Goal: Information Seeking & Learning: Find contact information

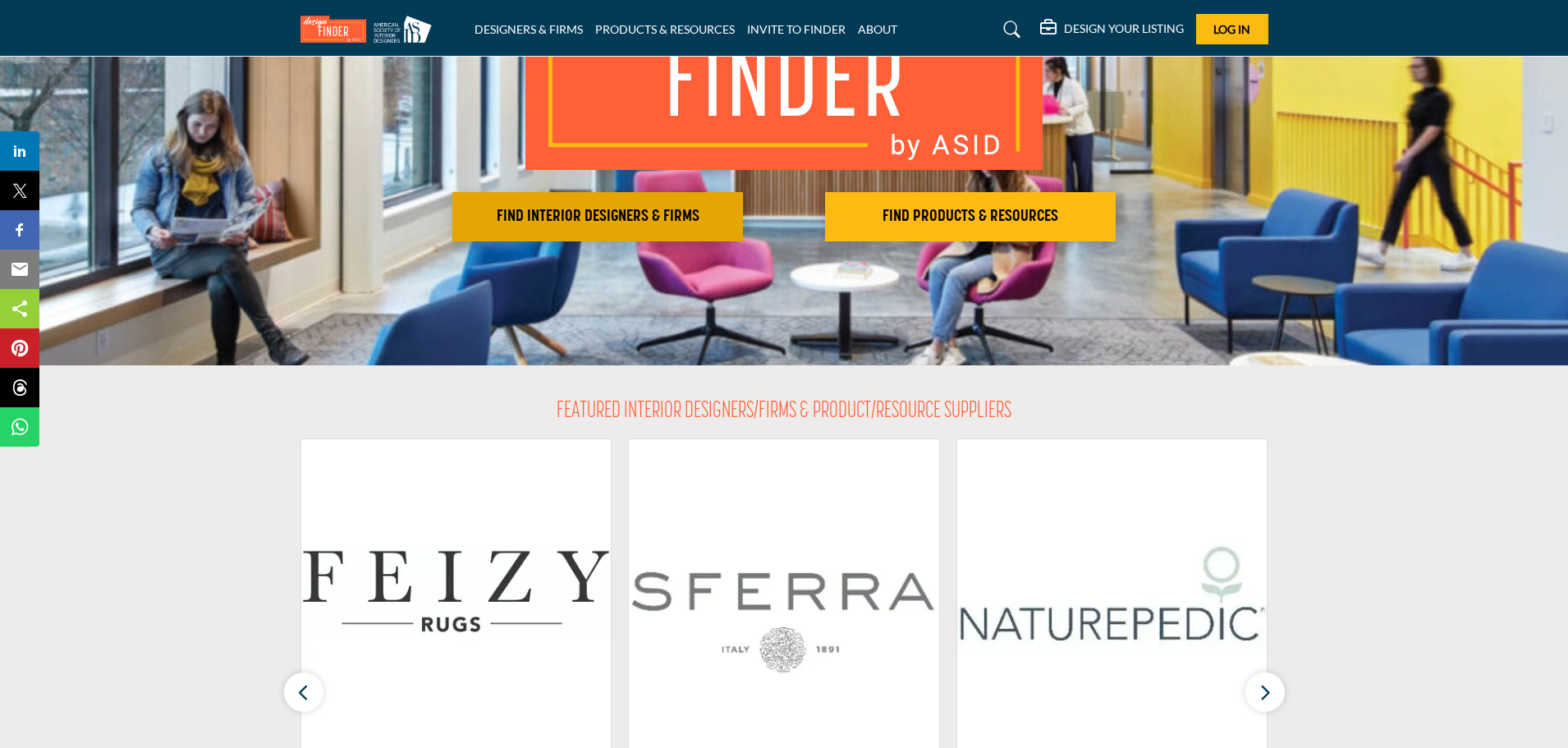
scroll to position [246, 0]
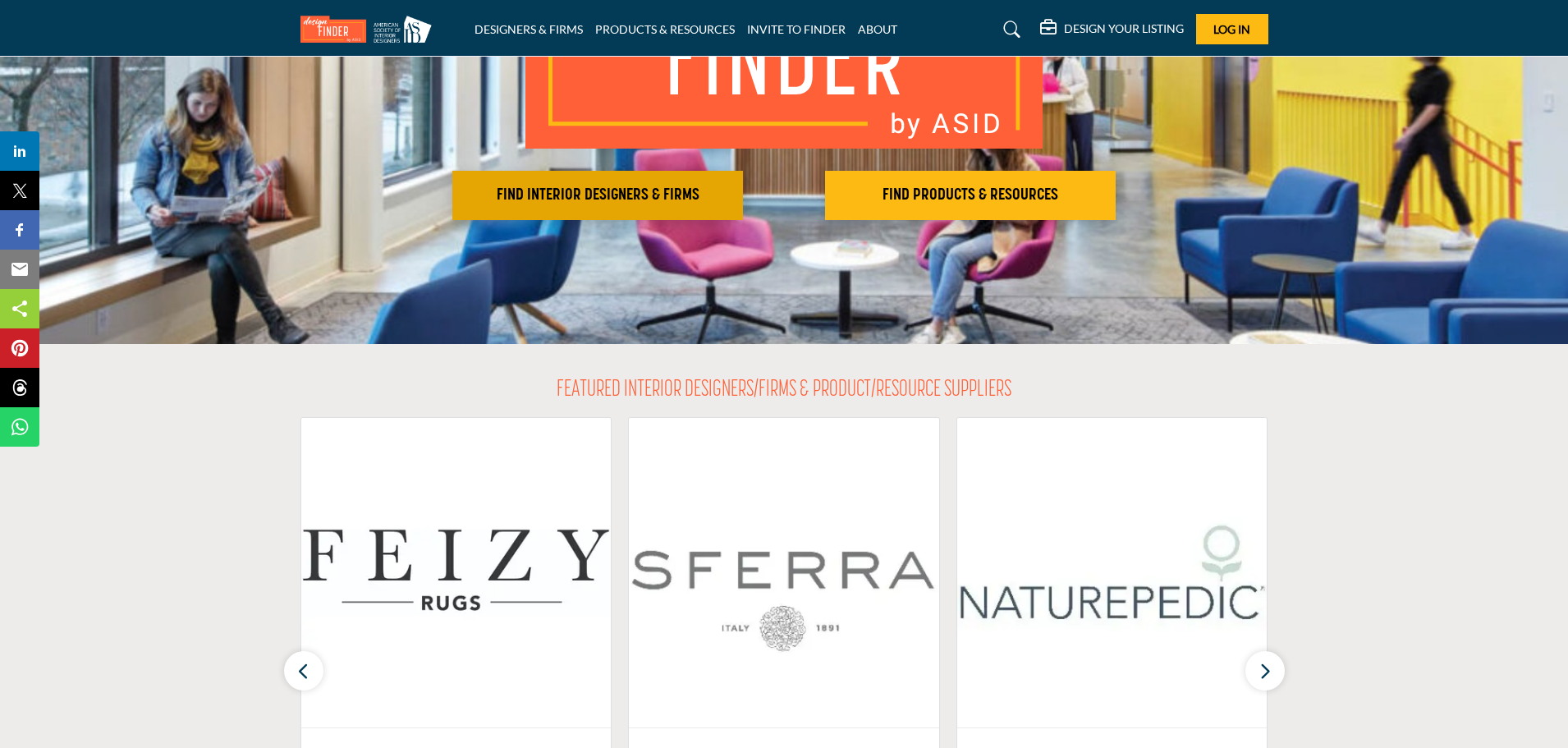
click at [677, 211] on button "FIND INTERIOR DESIGNERS & FIRMS" at bounding box center [598, 195] width 291 height 49
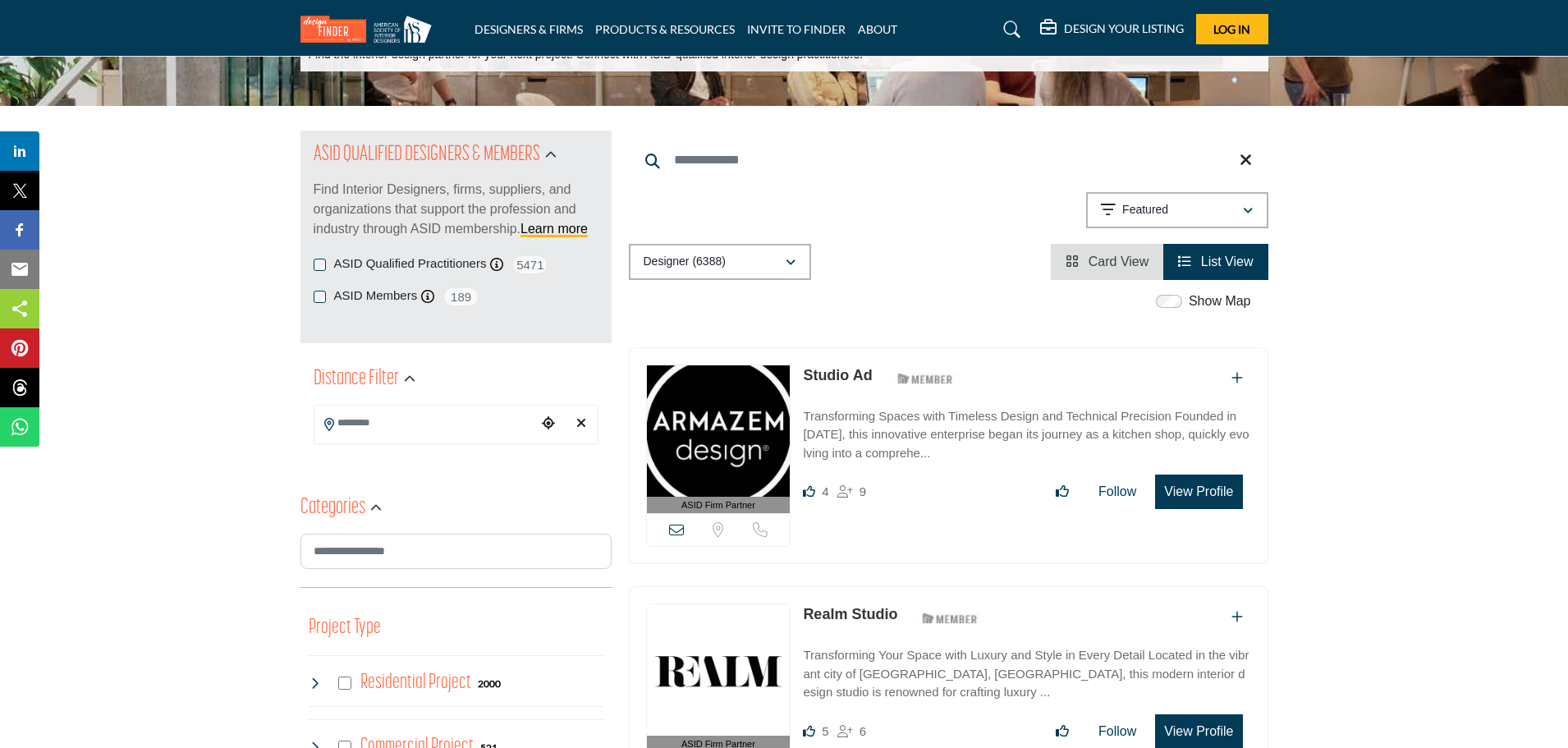
scroll to position [164, 0]
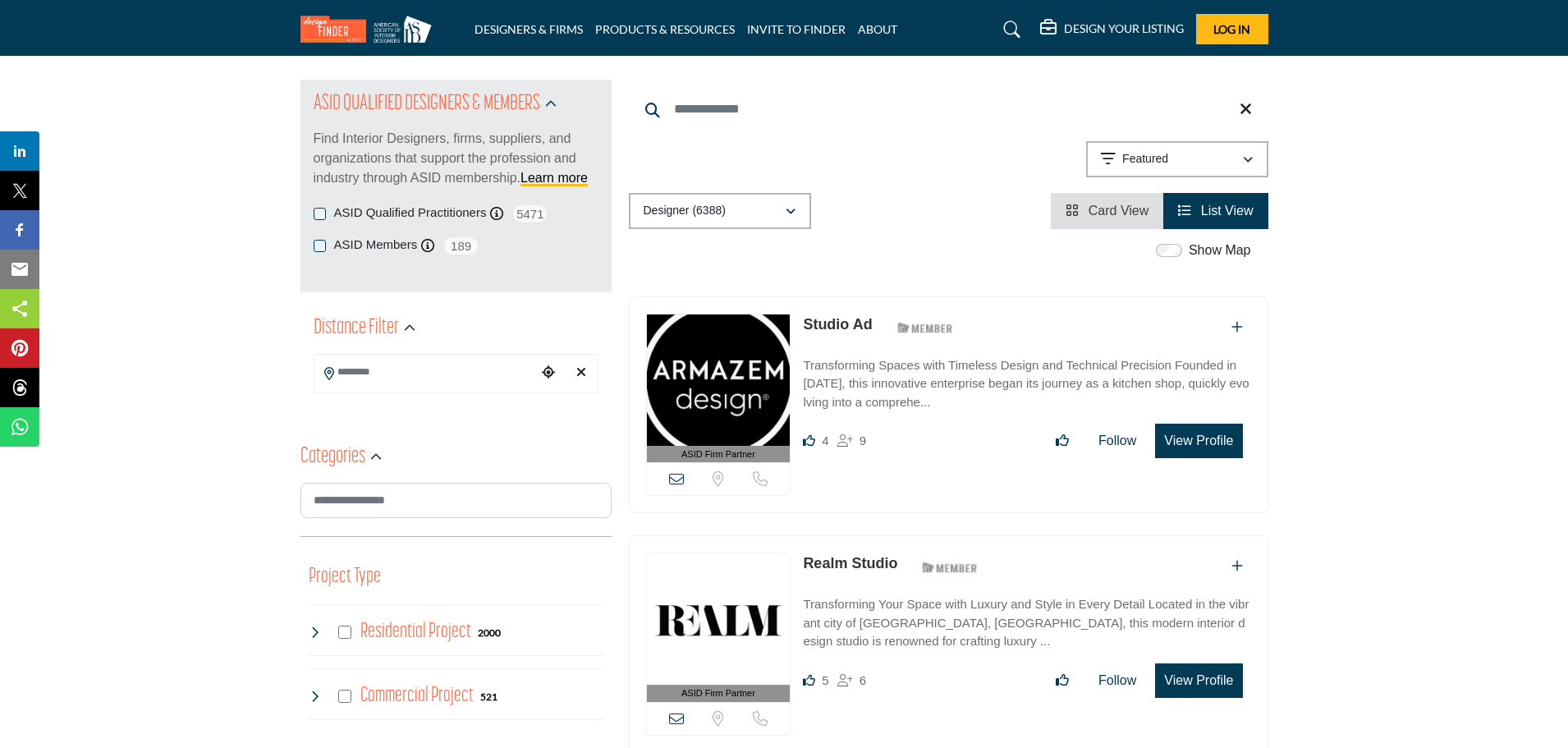
click at [543, 375] on icon "Choose your current location" at bounding box center [548, 371] width 13 height 13
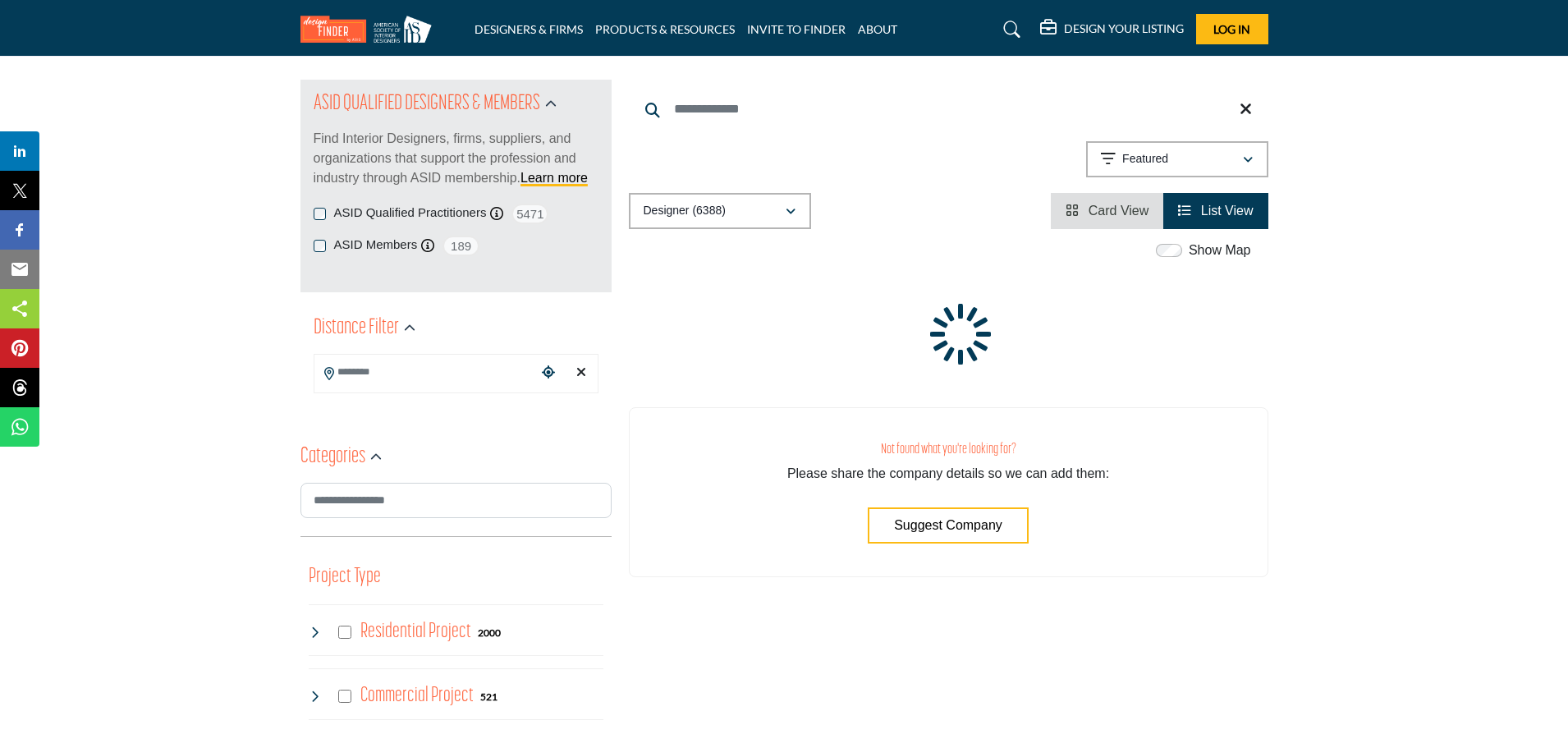
type input "**********"
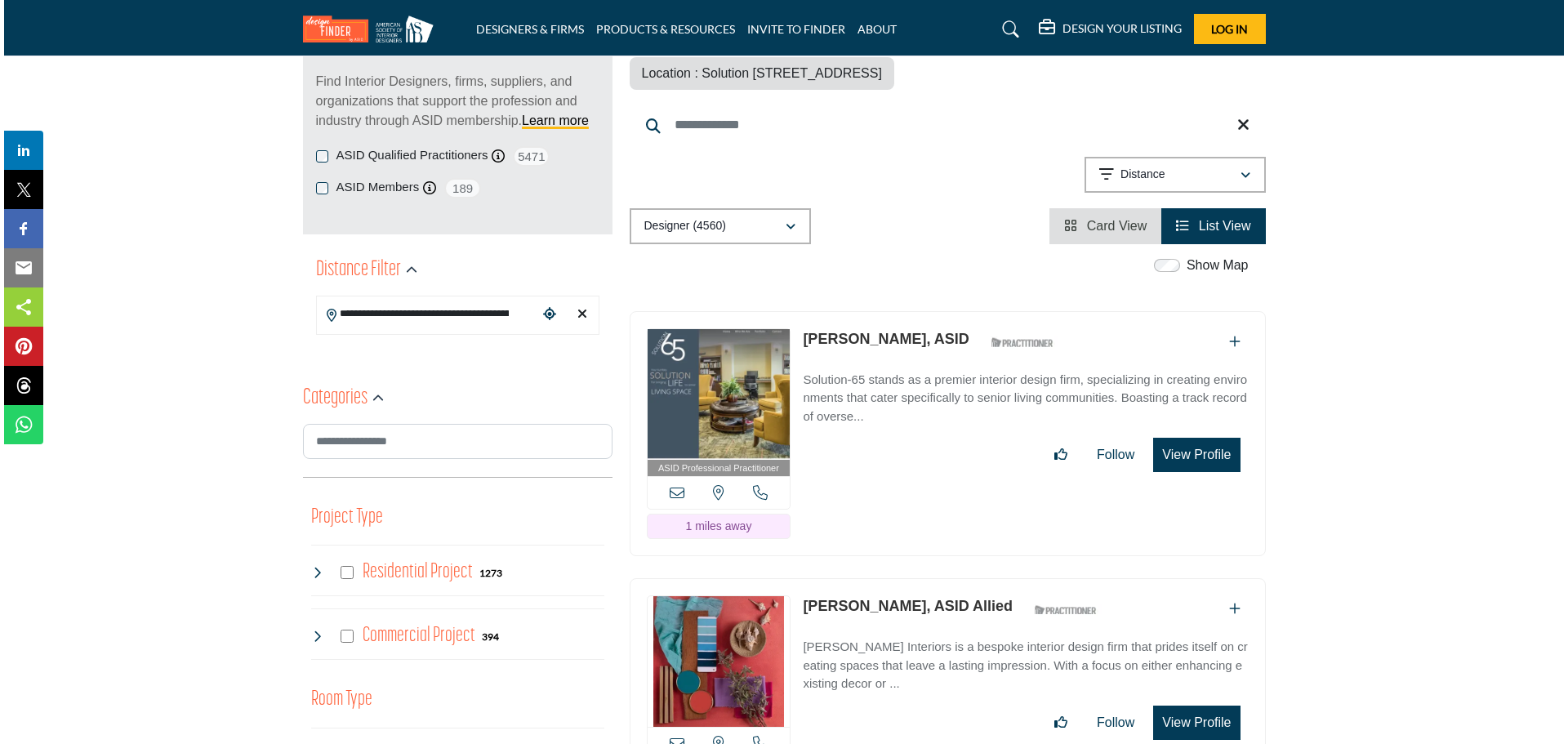
scroll to position [245, 0]
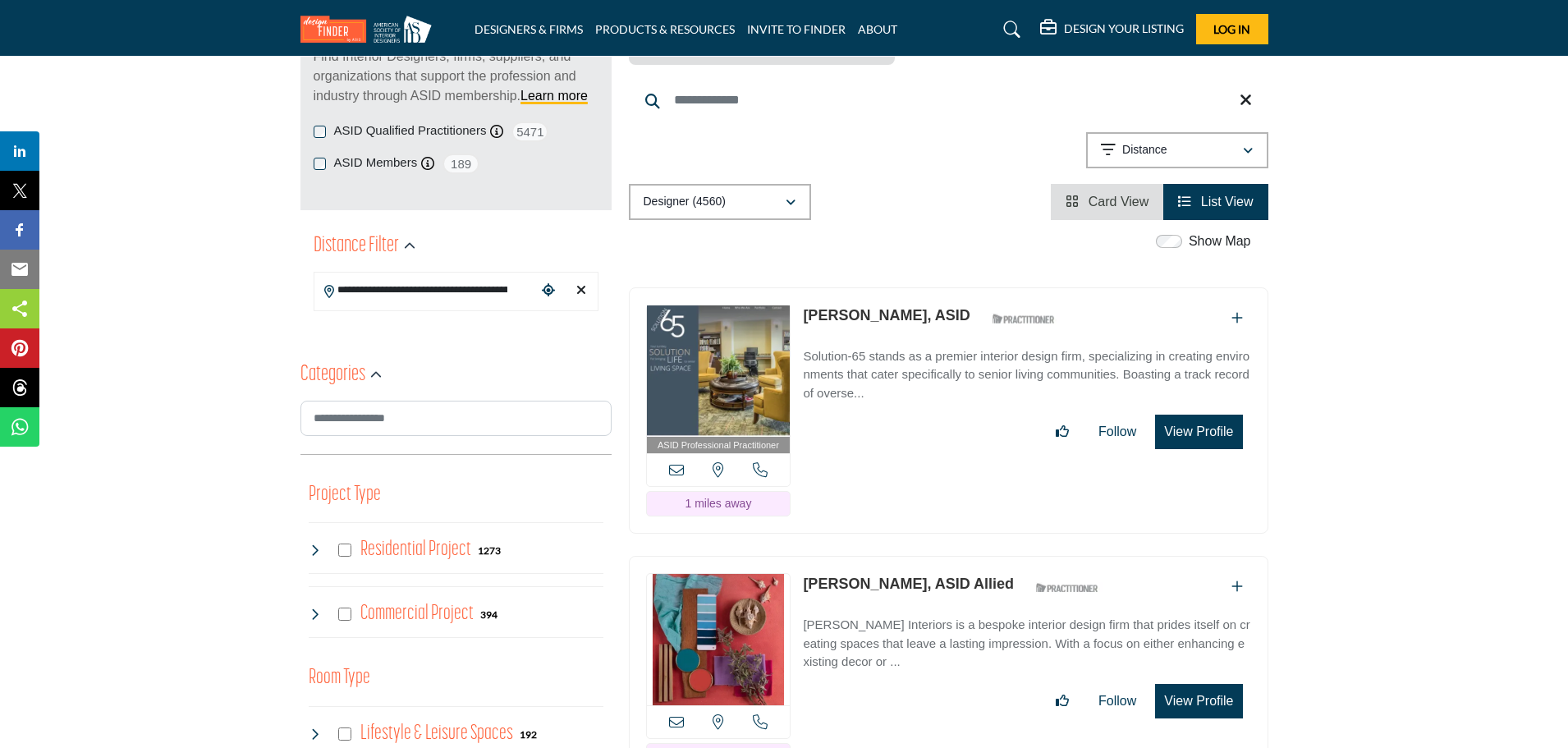
click at [1232, 436] on button "View Profile" at bounding box center [1198, 431] width 87 height 35
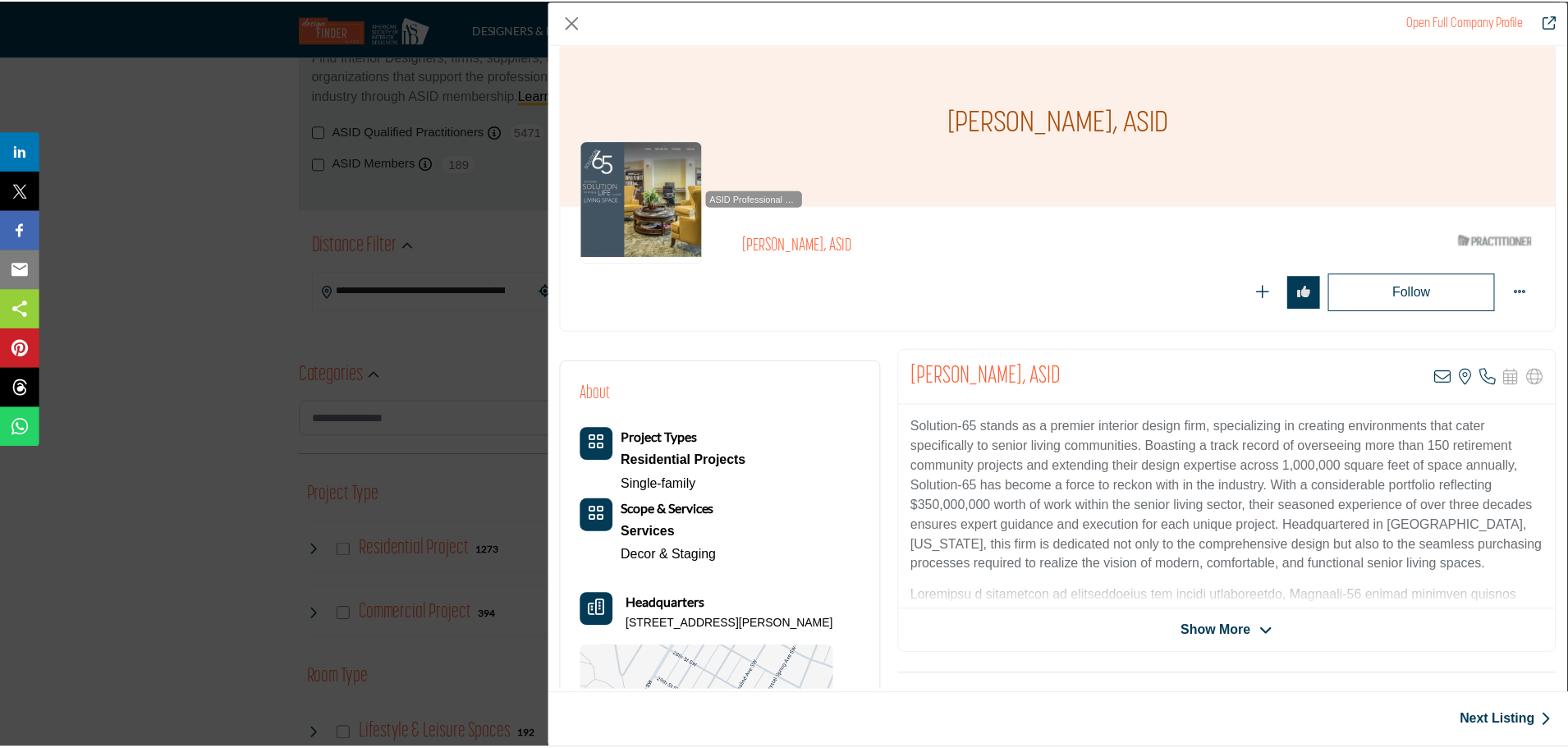
scroll to position [0, 0]
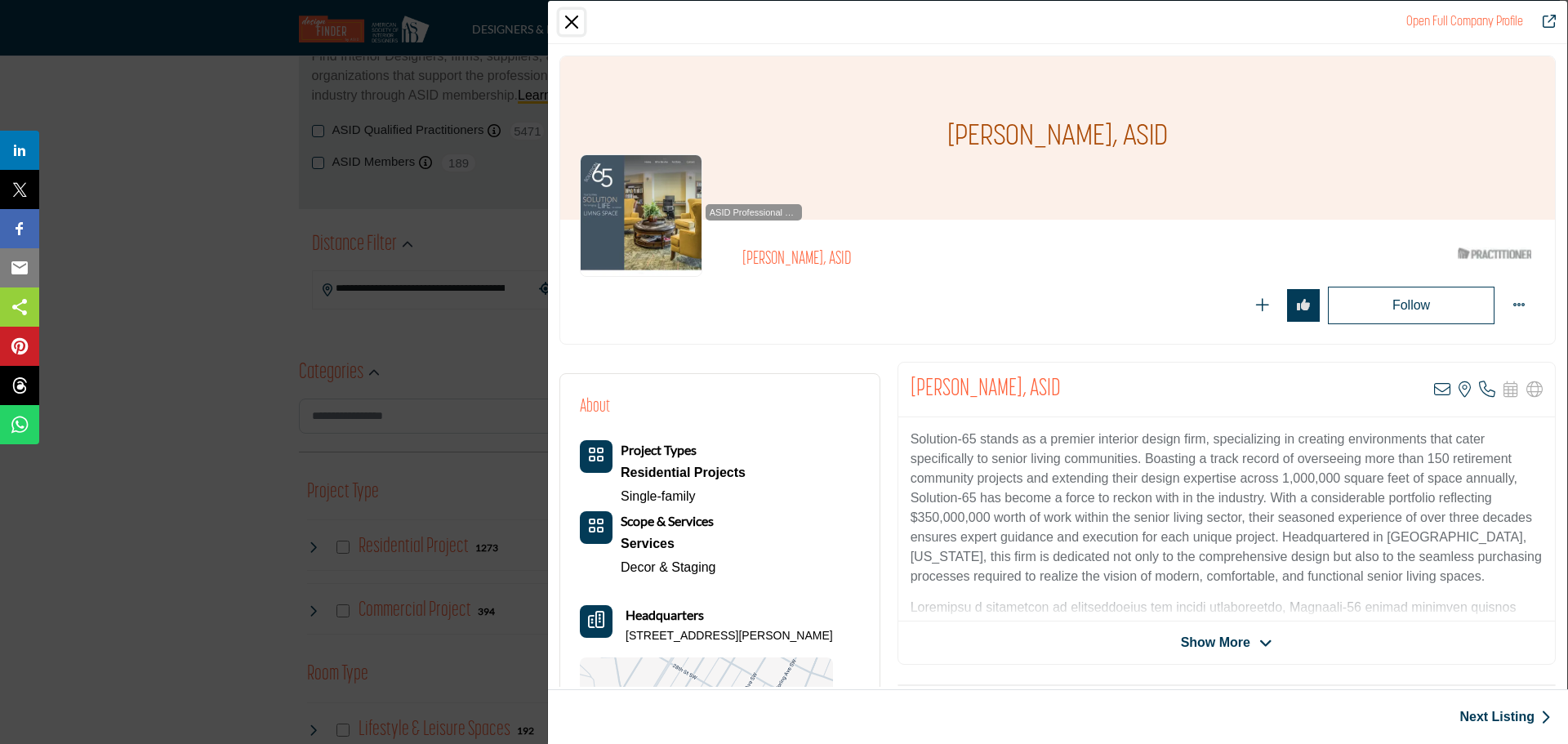
click at [566, 26] on button "Close" at bounding box center [572, 22] width 25 height 25
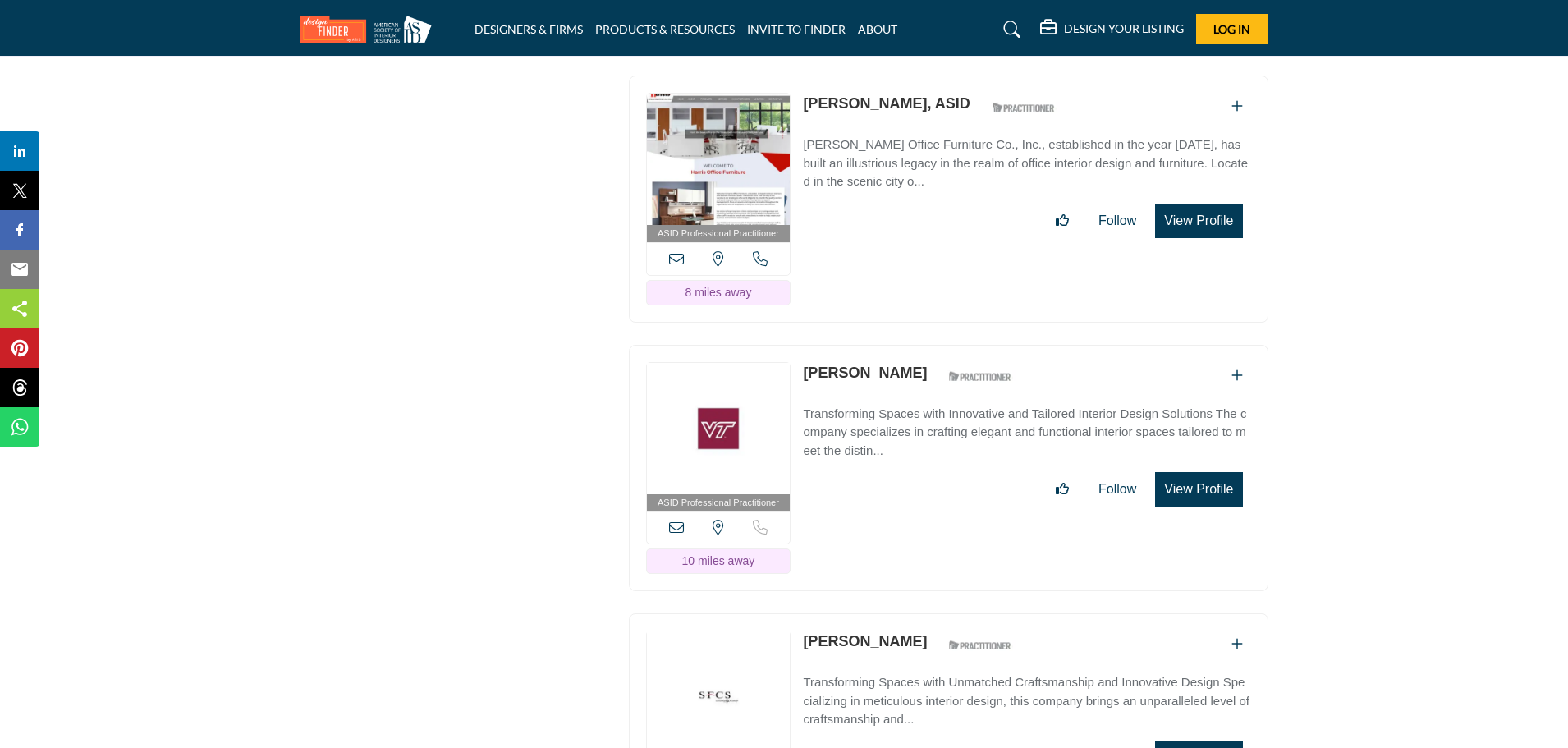
scroll to position [4268, 0]
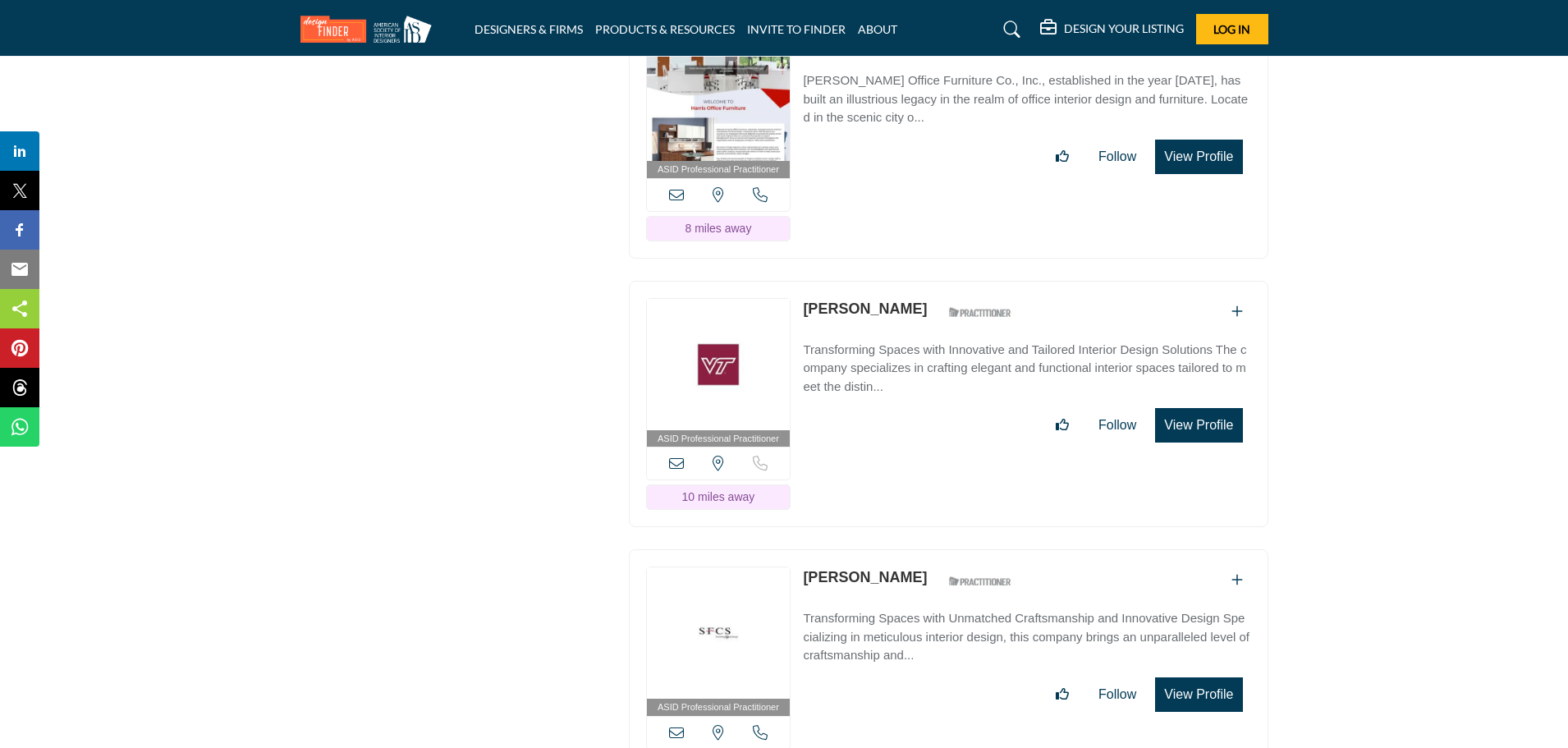
click at [914, 436] on div "ASID Professional Practitioner ASID Professional Practitioners have successfull…" at bounding box center [948, 404] width 639 height 247
click at [865, 301] on link "Kimberly Anderson" at bounding box center [864, 309] width 124 height 16
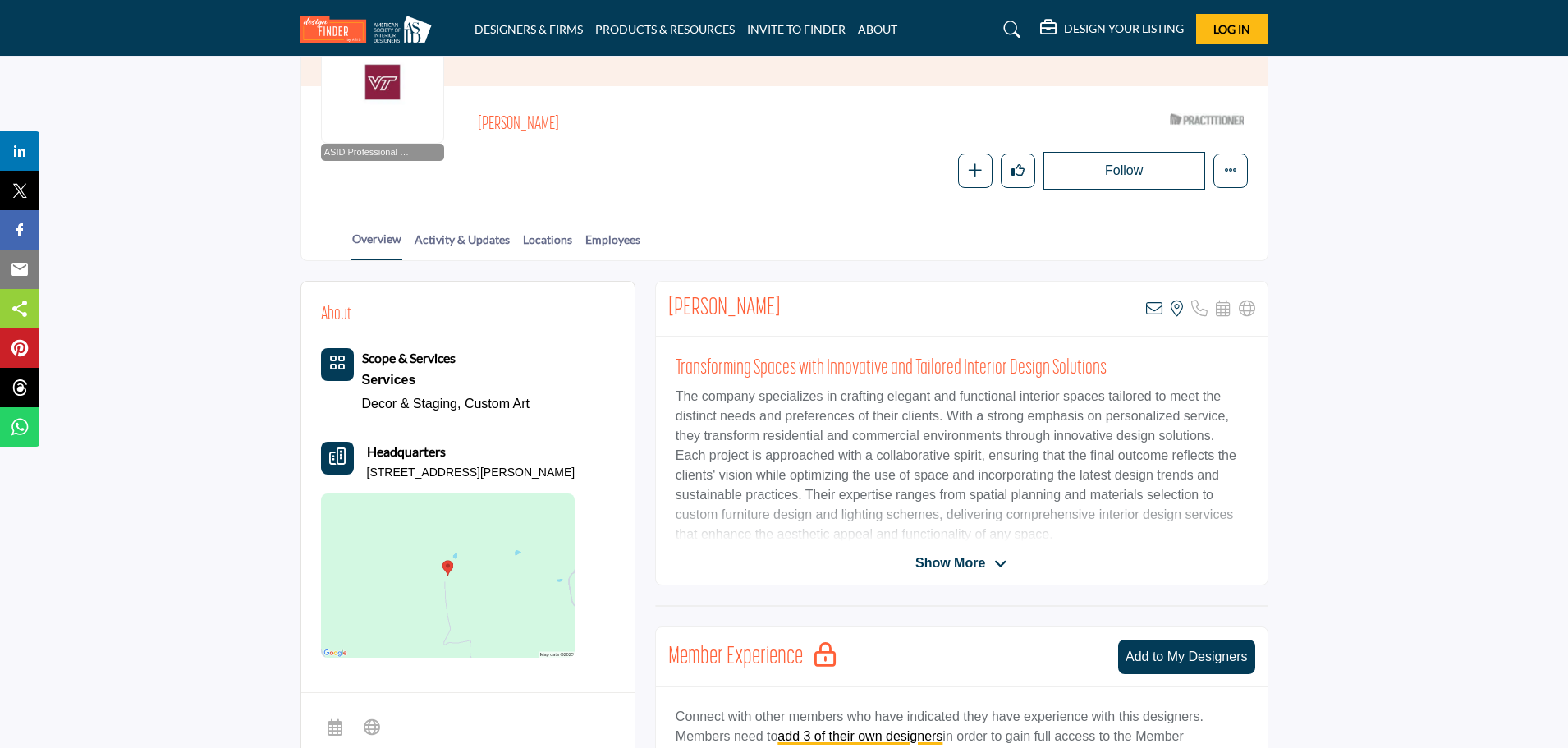
scroll to position [164, 0]
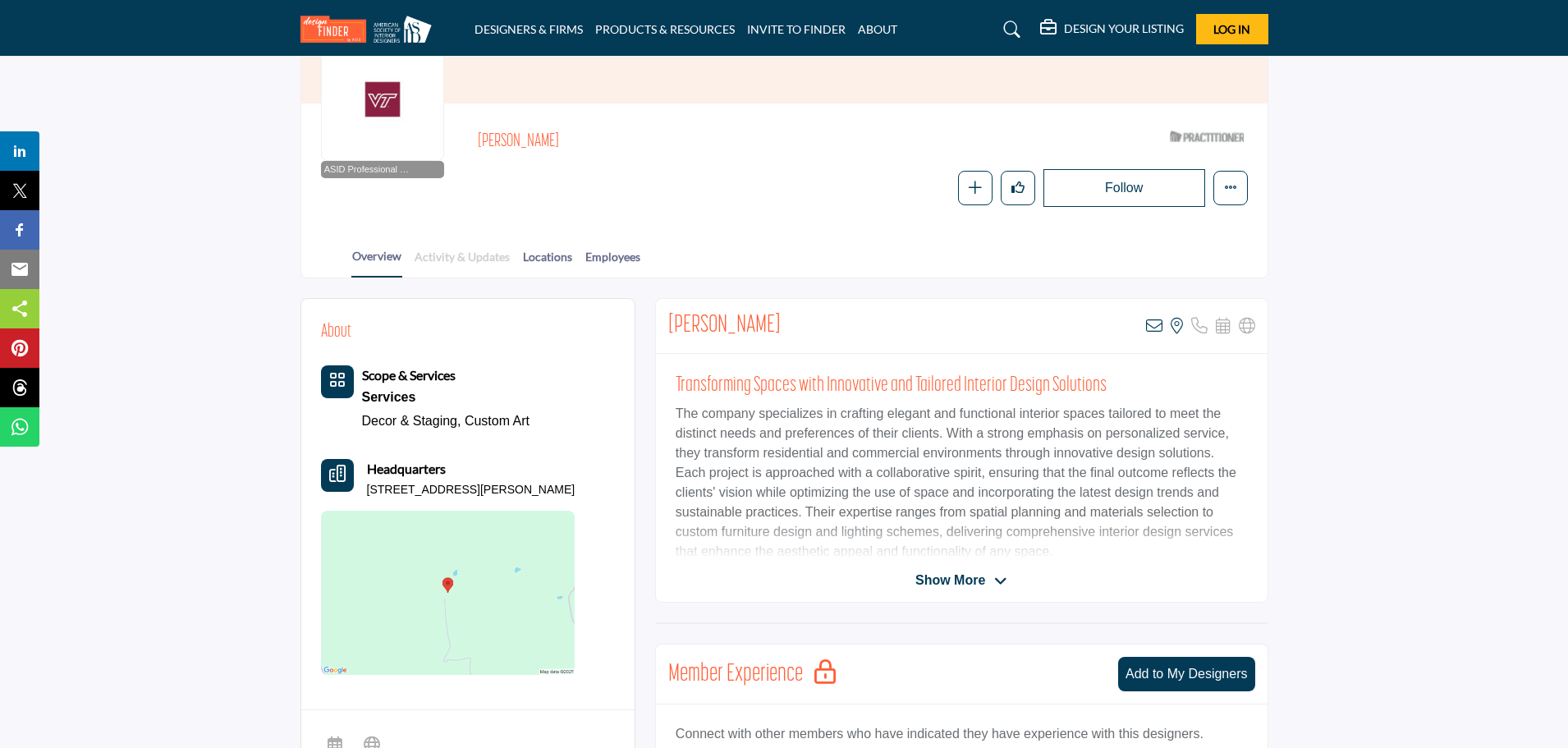
click at [448, 261] on link "Activity & Updates" at bounding box center [462, 262] width 97 height 29
